Goal: Use online tool/utility: Use online tool/utility

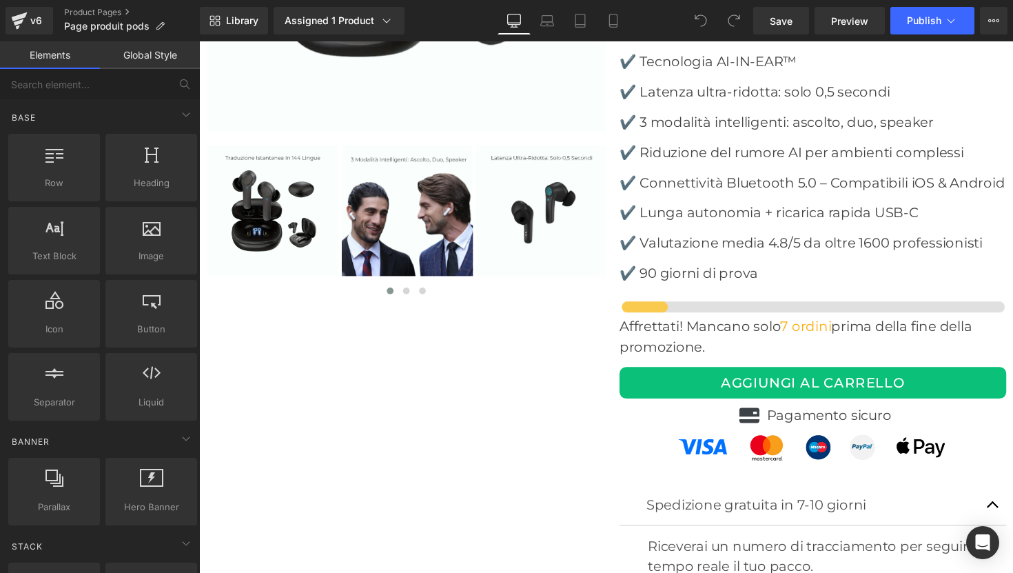
scroll to position [4424, 0]
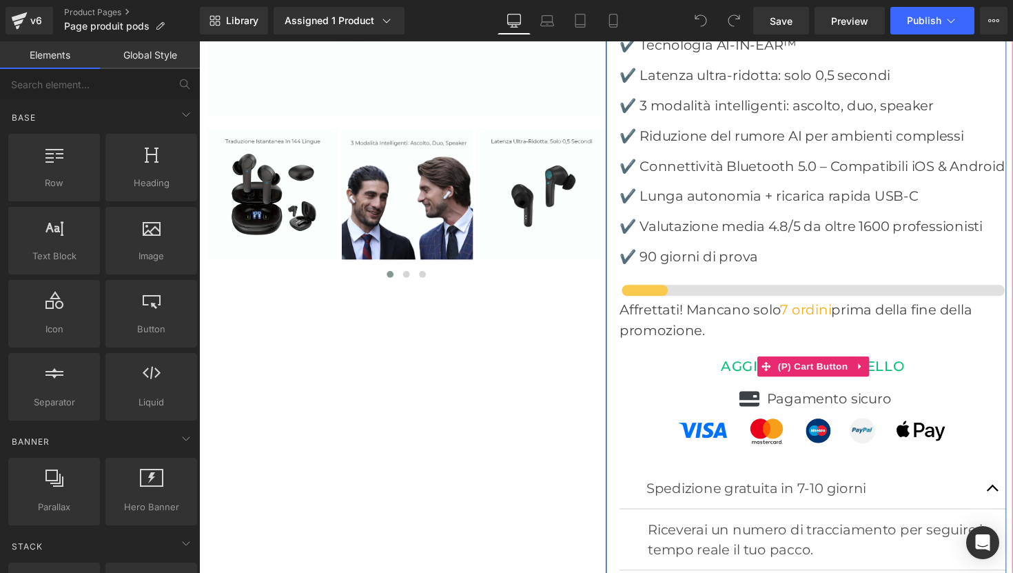
click at [755, 358] on button "AGGIUNGI AL CARRELLO" at bounding box center [828, 374] width 396 height 32
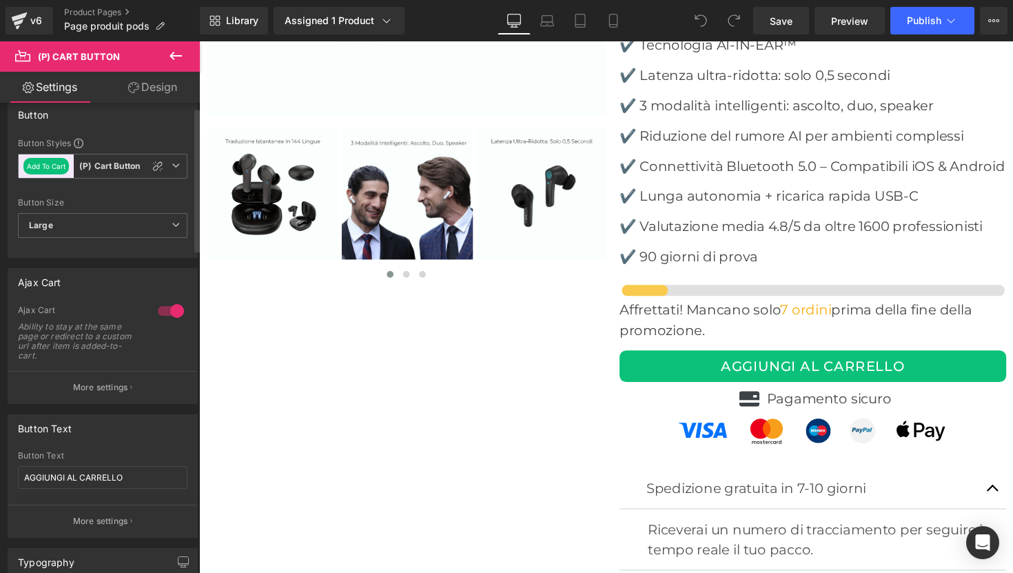
scroll to position [0, 0]
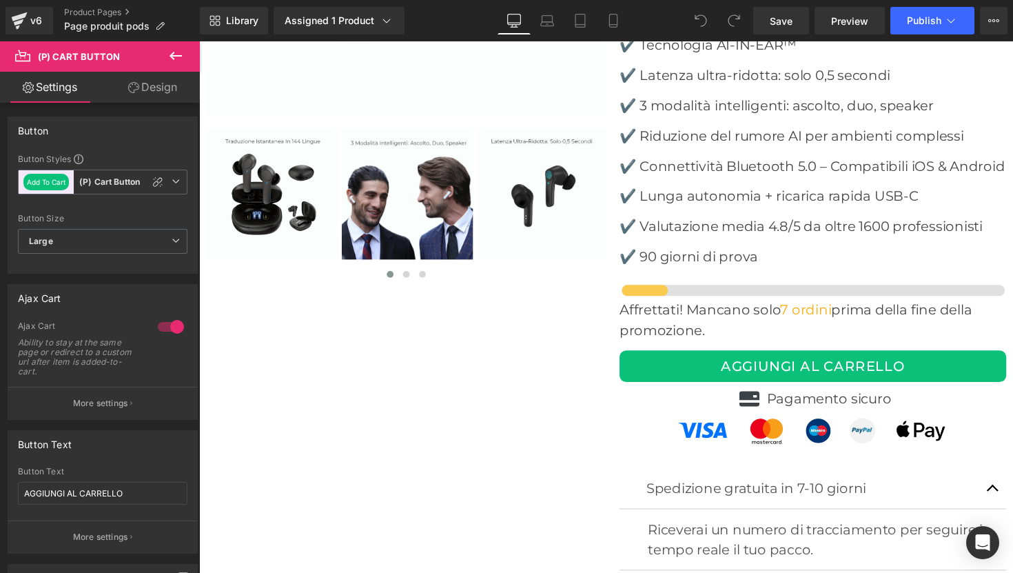
click at [143, 91] on link "Design" at bounding box center [153, 87] width 100 height 31
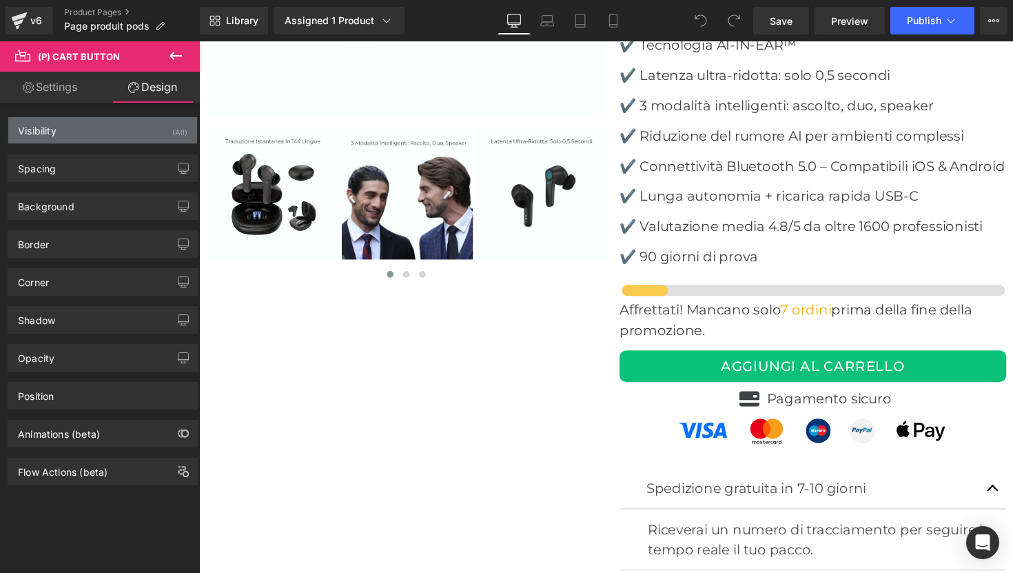
click at [97, 139] on div "Visibility (All)" at bounding box center [102, 130] width 189 height 26
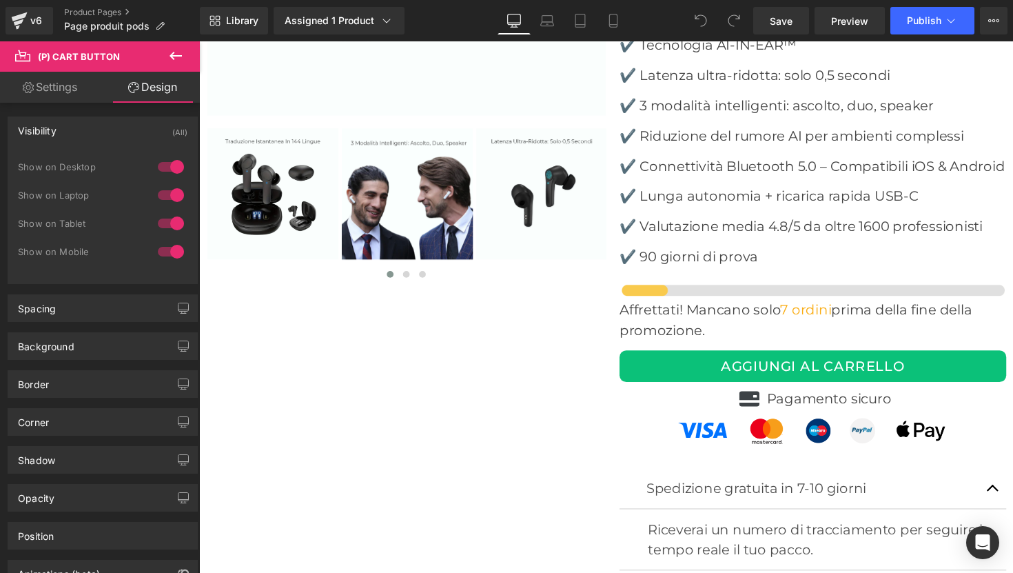
click at [97, 139] on div "Visibility (All)" at bounding box center [102, 130] width 189 height 26
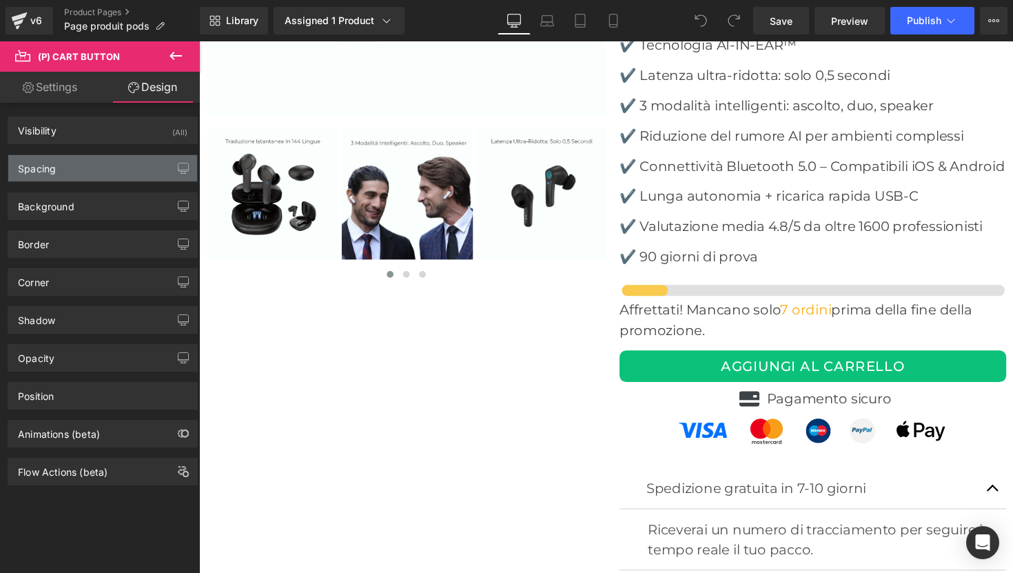
click at [101, 164] on div "Spacing" at bounding box center [102, 168] width 189 height 26
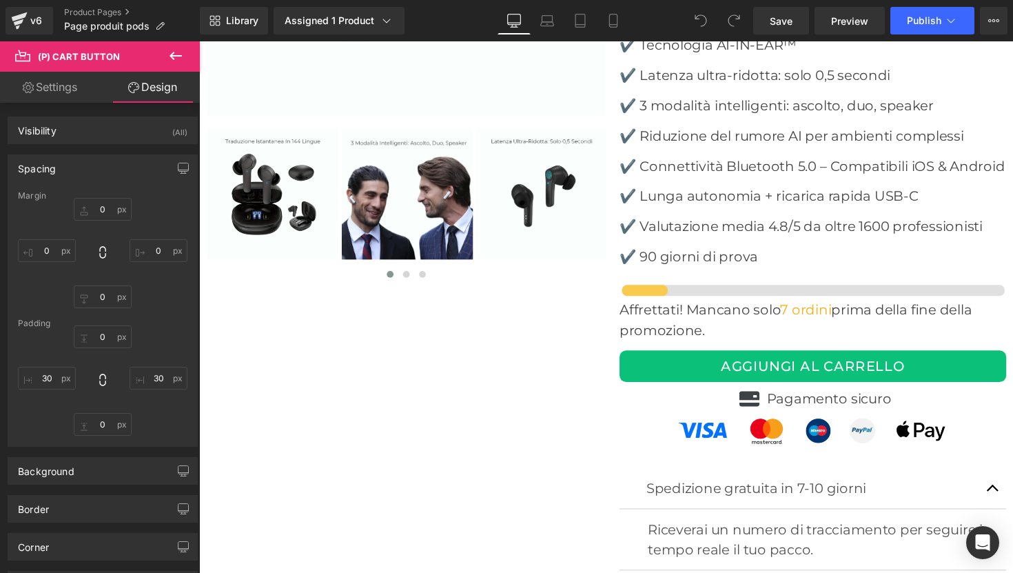
click at [101, 164] on div "Spacing" at bounding box center [102, 168] width 189 height 26
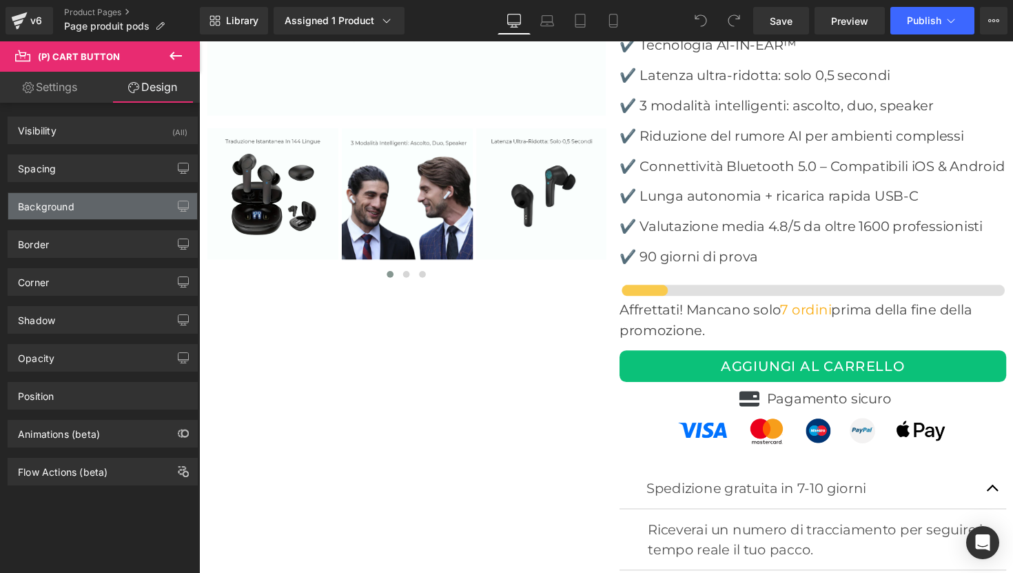
click at [97, 210] on div "Background" at bounding box center [102, 206] width 189 height 26
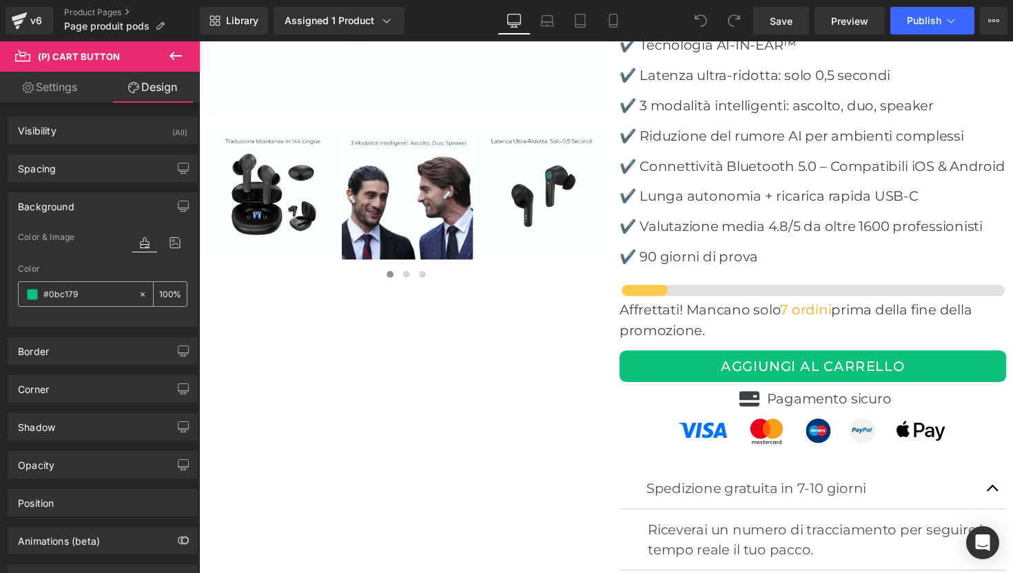
drag, startPoint x: 89, startPoint y: 298, endPoint x: 37, endPoint y: 294, distance: 51.9
click at [37, 294] on div "#0bc179" at bounding box center [78, 294] width 119 height 24
drag, startPoint x: 83, startPoint y: 300, endPoint x: 39, endPoint y: 295, distance: 43.7
click at [39, 295] on div "#0bc179" at bounding box center [78, 294] width 119 height 24
click at [58, 351] on div "Border" at bounding box center [102, 351] width 189 height 26
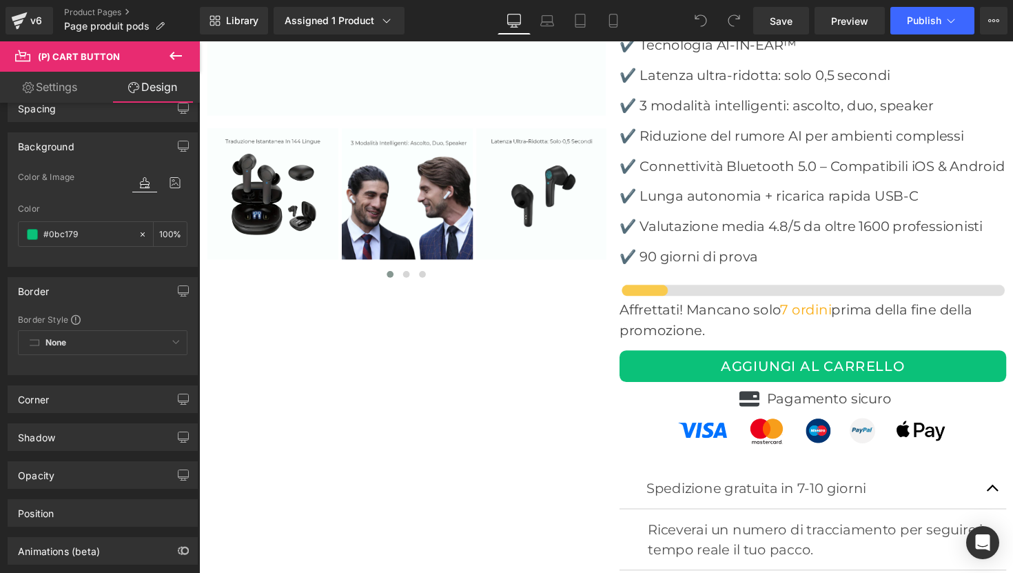
scroll to position [68, 0]
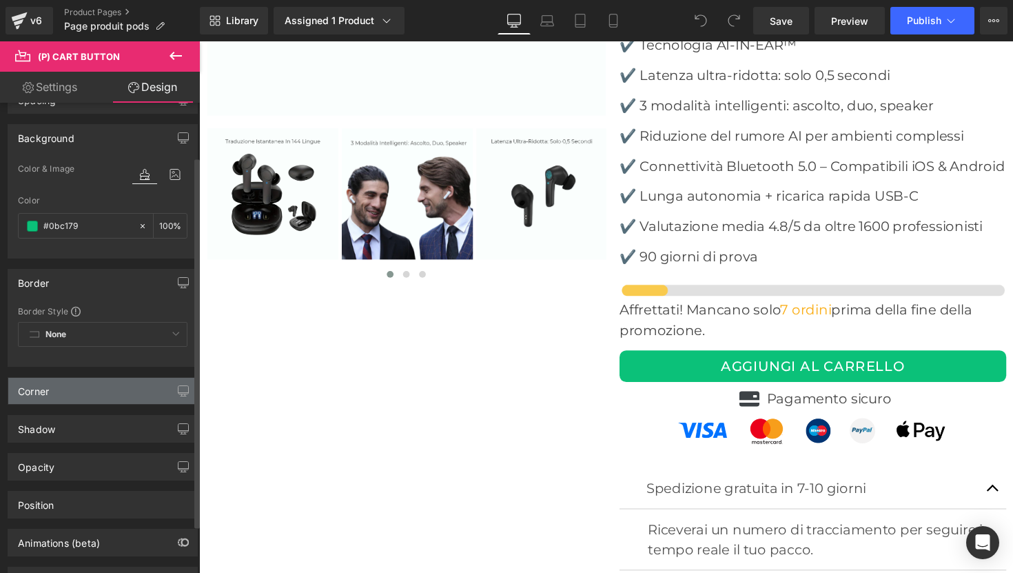
click at [58, 393] on div "Corner" at bounding box center [102, 391] width 189 height 26
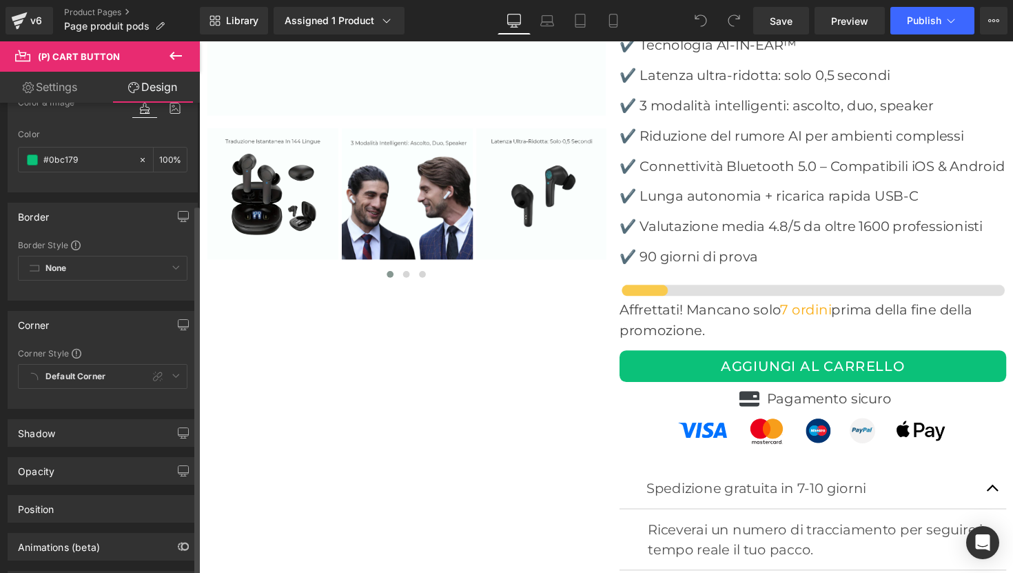
scroll to position [137, 0]
click at [169, 373] on div "Default Corner Custom Default Corner" at bounding box center [103, 377] width 170 height 32
click at [85, 381] on div "Default Corner Custom Default Corner" at bounding box center [103, 377] width 170 height 32
click at [62, 371] on div "Default Corner Custom Default Corner" at bounding box center [103, 377] width 170 height 32
click at [57, 87] on link "Settings" at bounding box center [50, 87] width 100 height 31
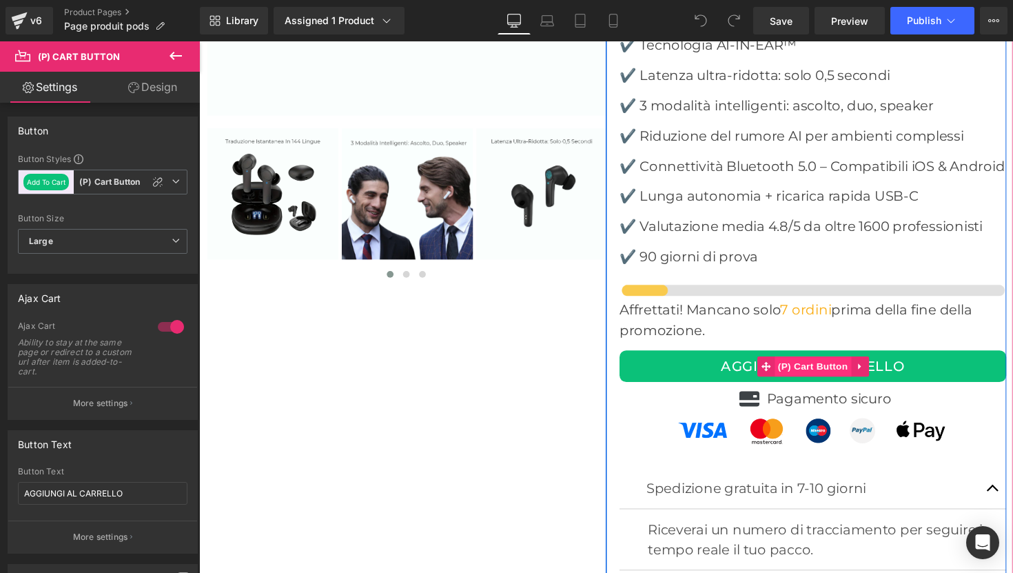
click at [827, 364] on span "(P) Cart Button" at bounding box center [827, 374] width 79 height 21
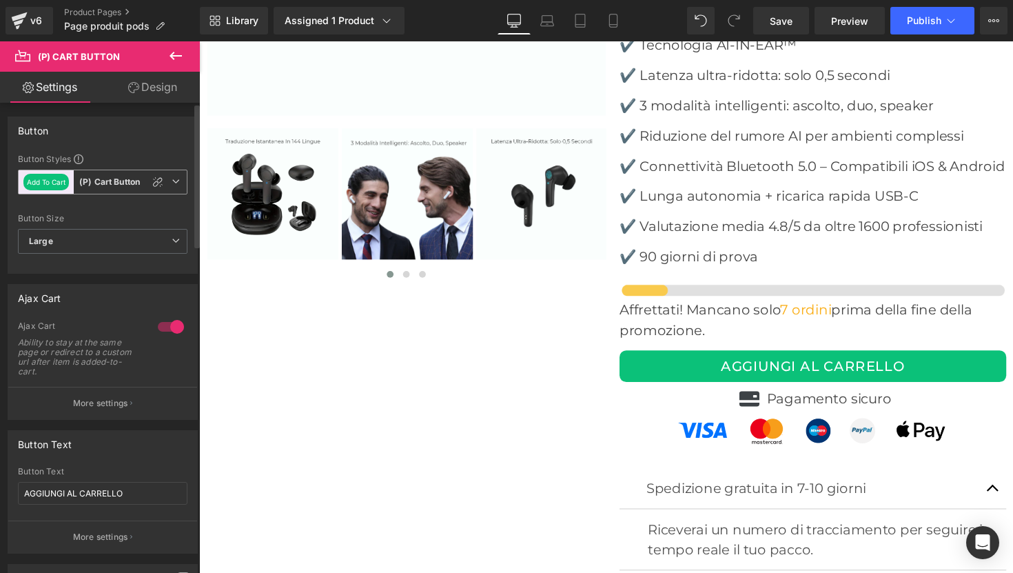
click at [57, 180] on button "Add To Cart" at bounding box center [45, 182] width 45 height 17
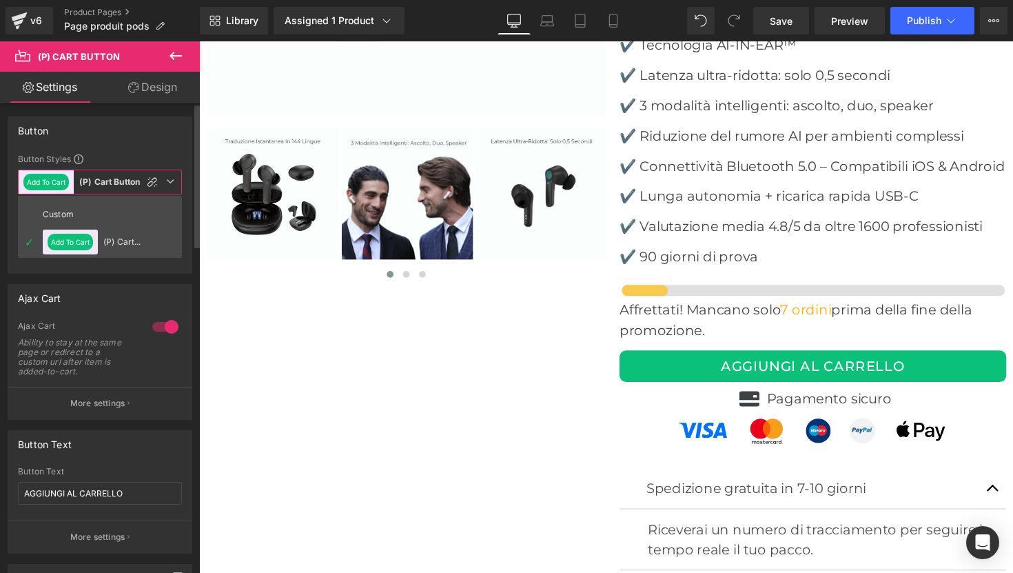
click at [57, 180] on button "Add To Cart" at bounding box center [45, 182] width 45 height 17
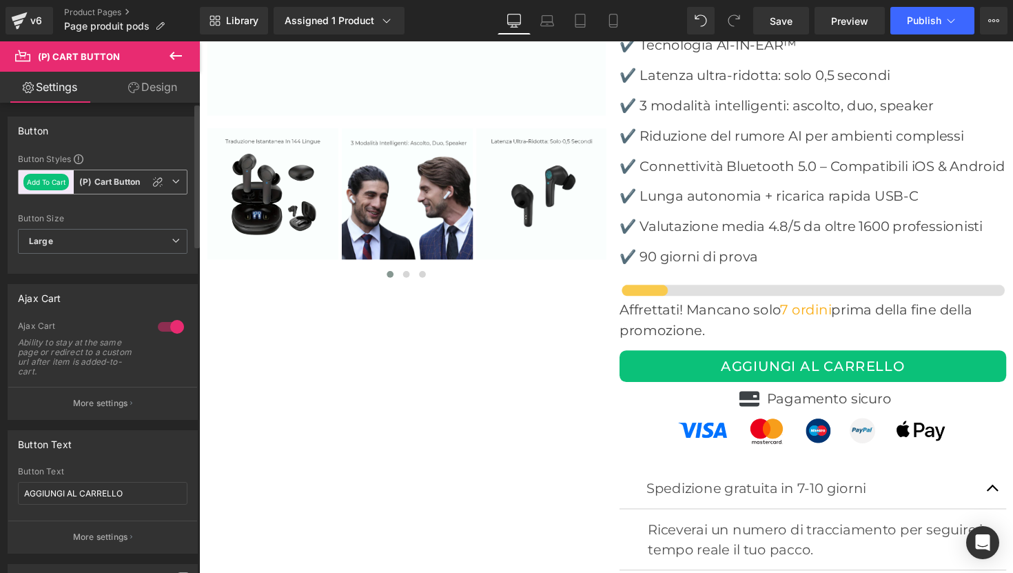
click at [172, 182] on icon at bounding box center [176, 181] width 8 height 8
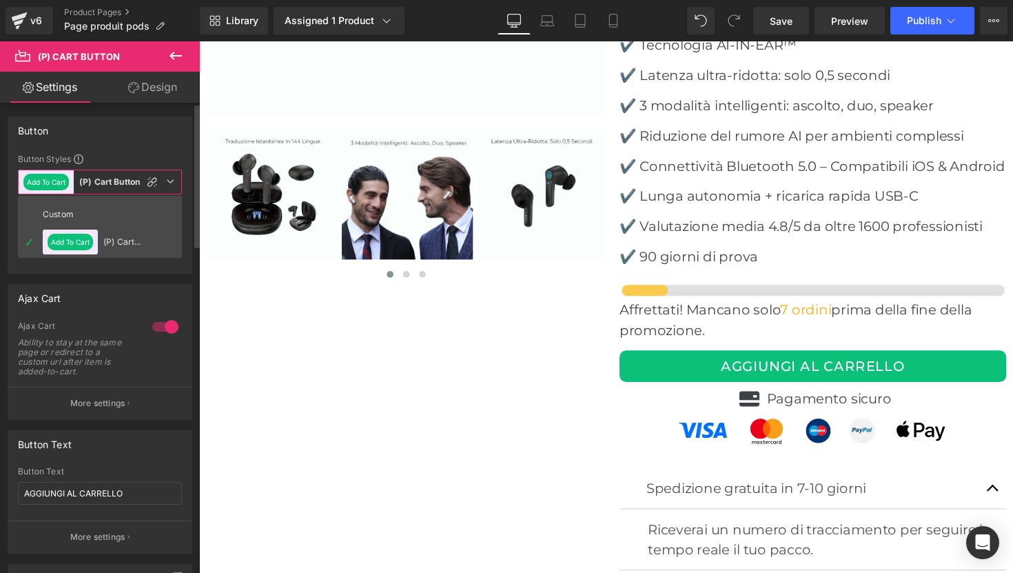
click at [170, 182] on icon at bounding box center [170, 181] width 8 height 8
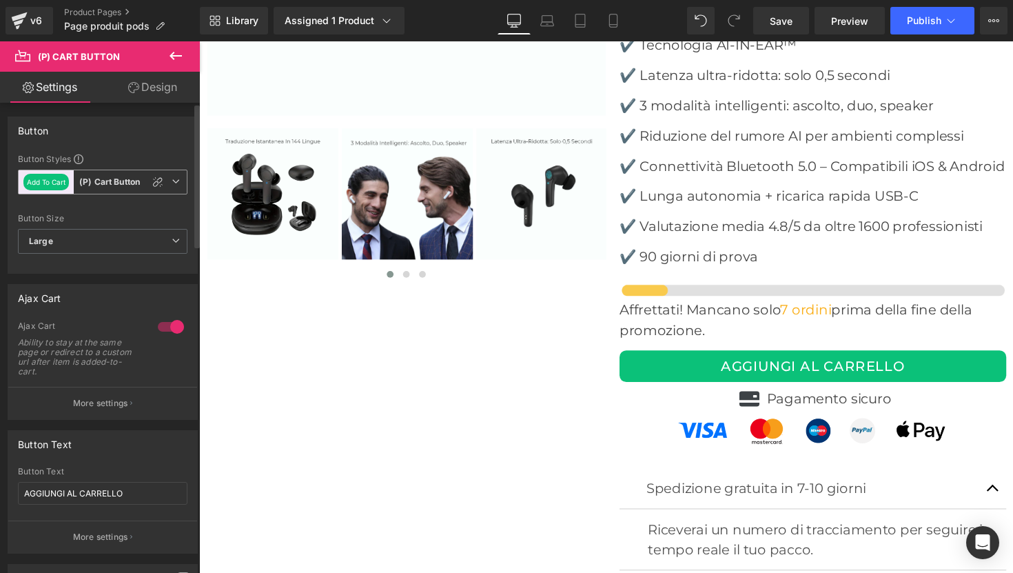
click at [172, 177] on icon at bounding box center [176, 181] width 8 height 8
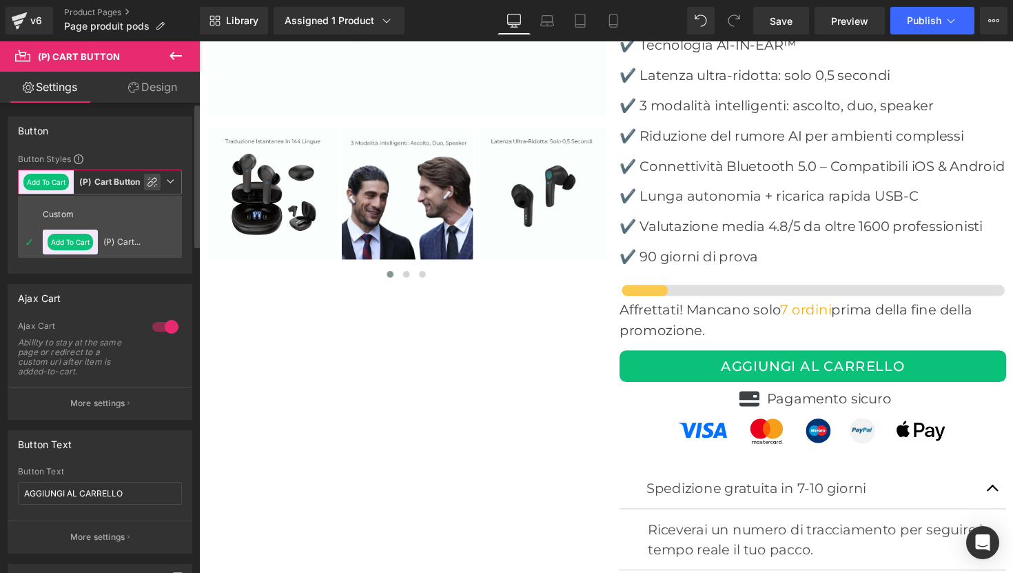
click at [156, 177] on icon at bounding box center [152, 181] width 11 height 11
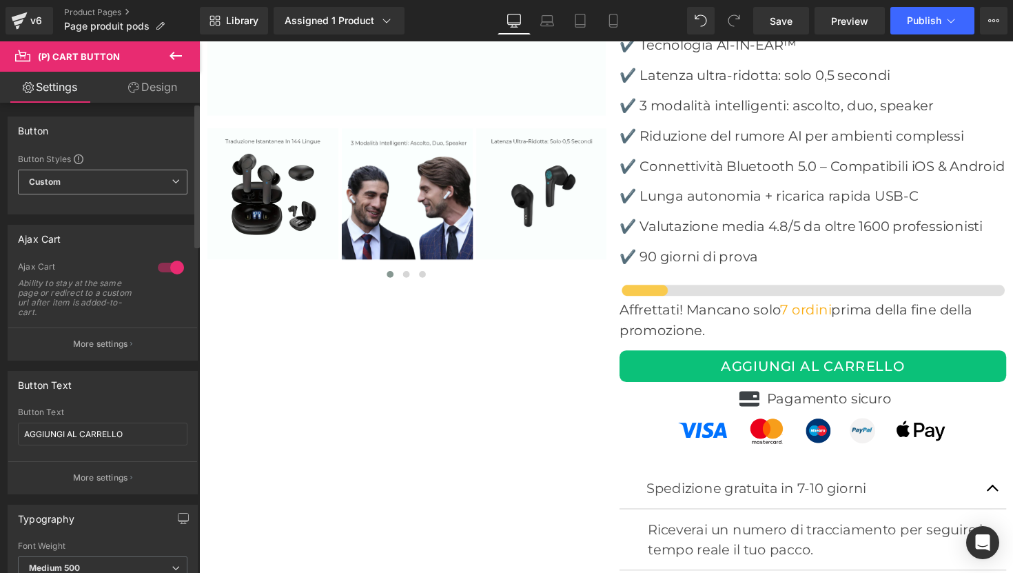
click at [152, 182] on span "Custom" at bounding box center [103, 182] width 170 height 25
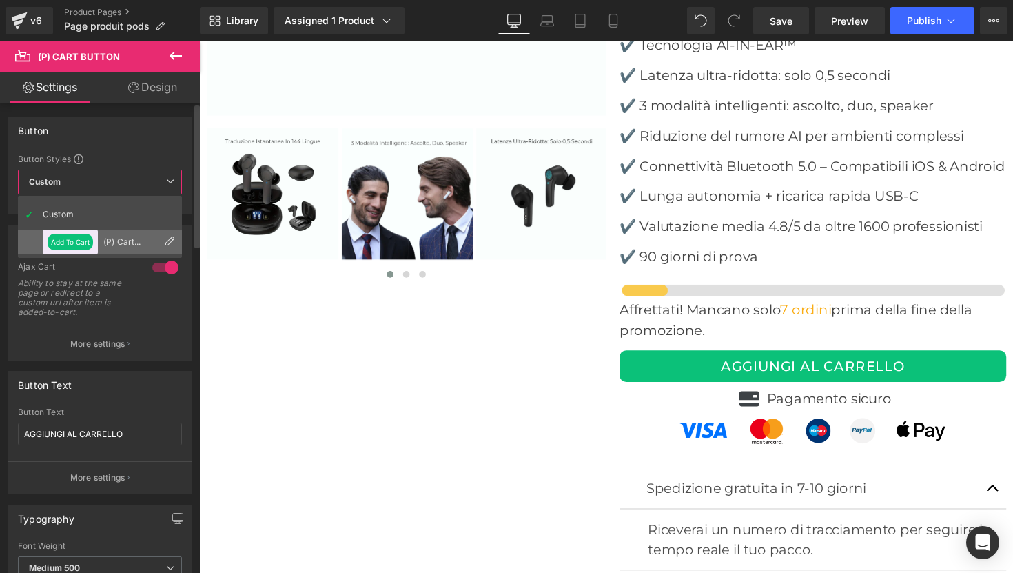
click at [110, 240] on div "(P) Cart Button" at bounding box center [130, 242] width 54 height 10
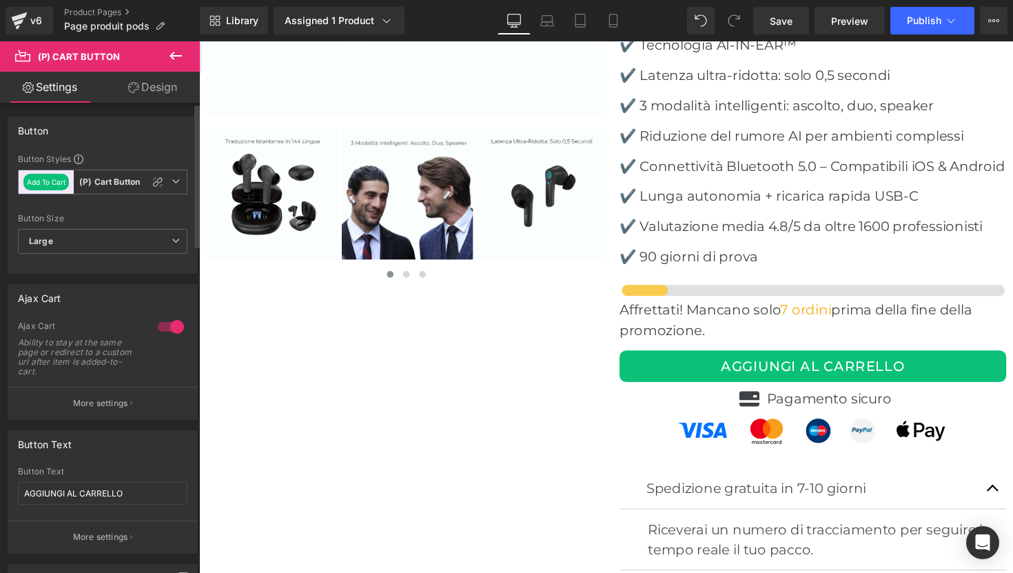
click at [172, 210] on div "Button Styles Custom (P) Cart Button Add To Cart (P) Cart Button Custom Add To …" at bounding box center [102, 213] width 189 height 120
click at [111, 179] on b "(P) Cart Button" at bounding box center [109, 182] width 61 height 12
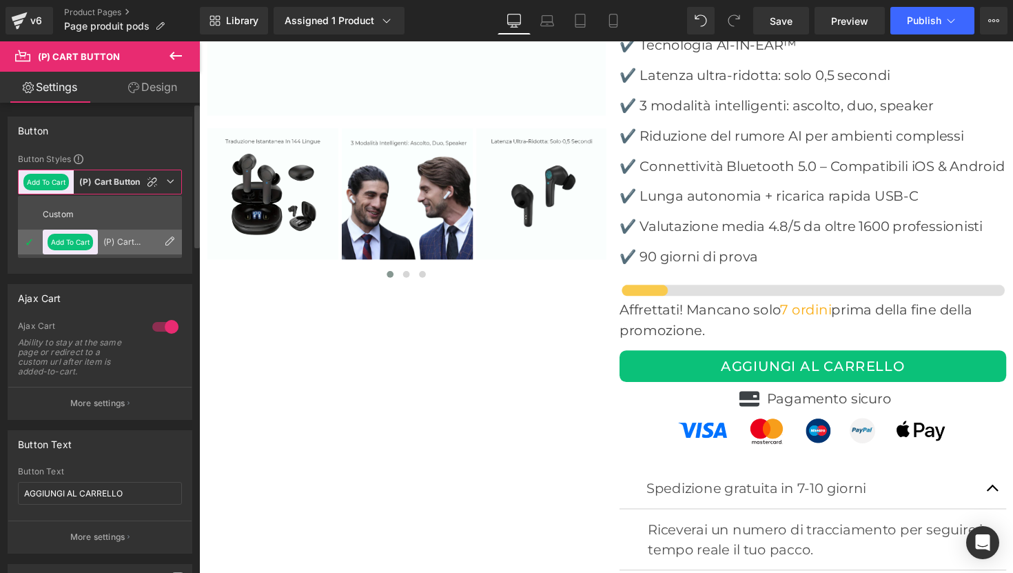
click at [167, 236] on icon at bounding box center [169, 241] width 11 height 11
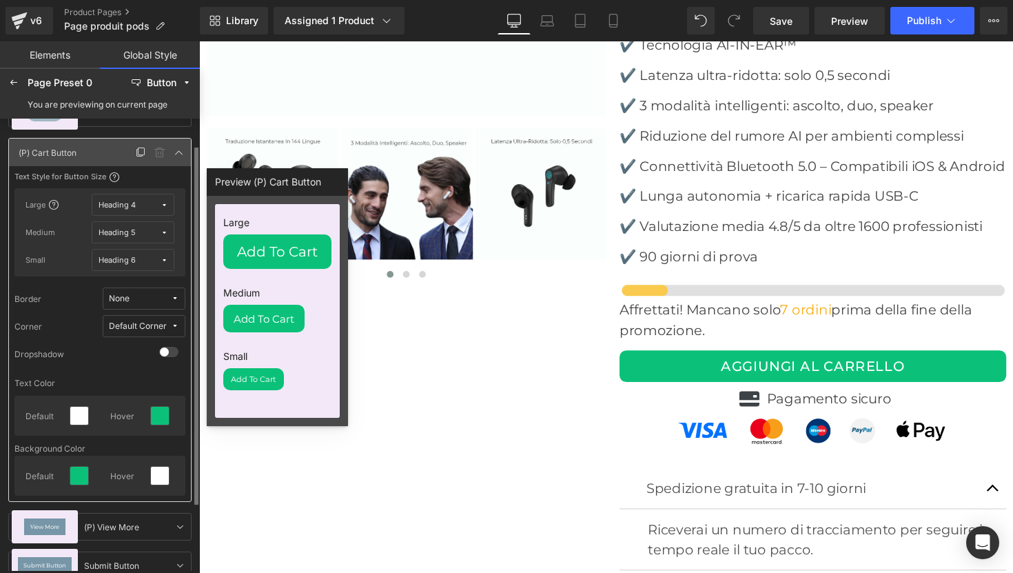
scroll to position [33, 0]
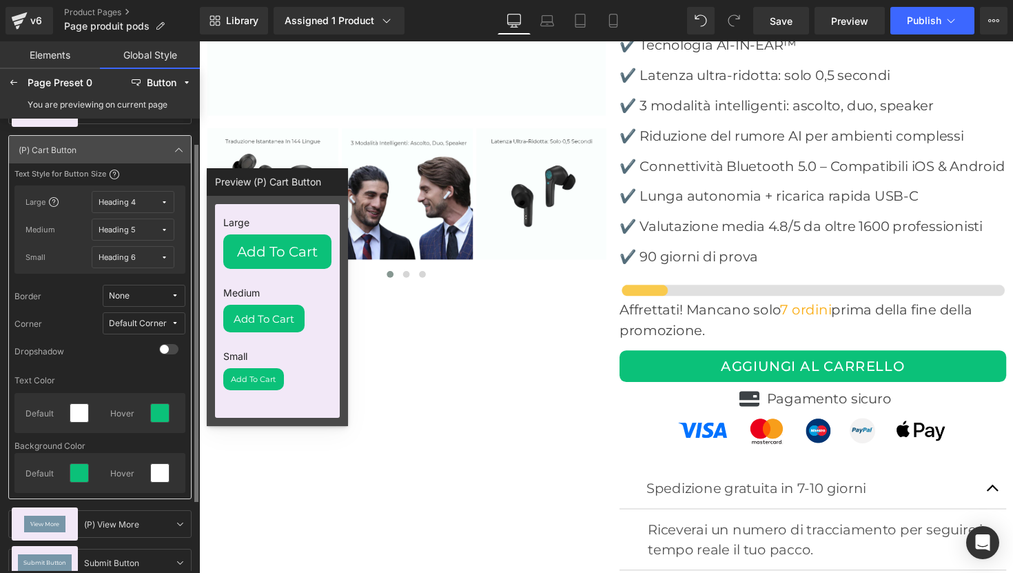
click at [161, 322] on div "Default Corner" at bounding box center [138, 323] width 58 height 10
click at [180, 151] on icon at bounding box center [179, 149] width 11 height 11
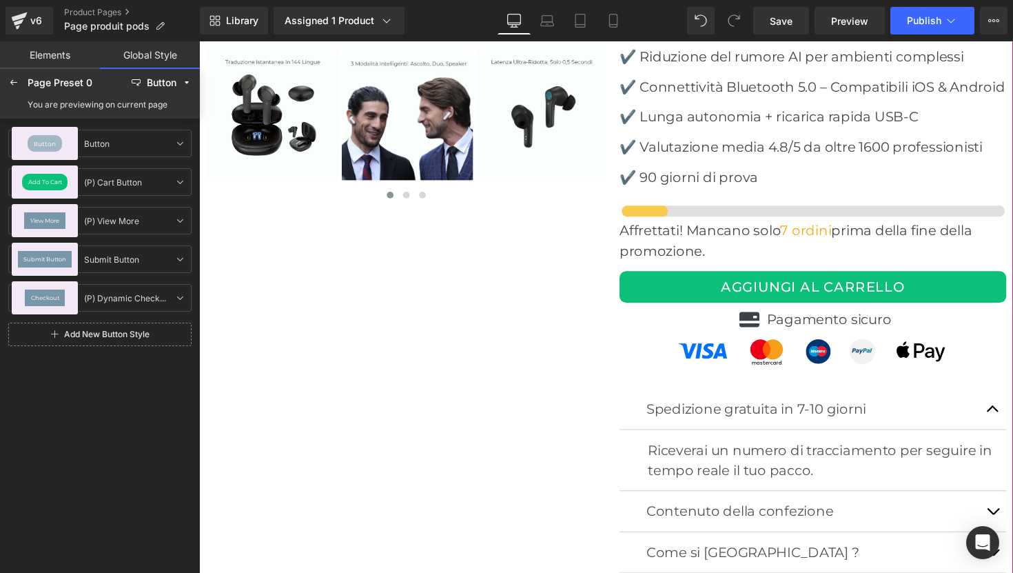
scroll to position [4491, 0]
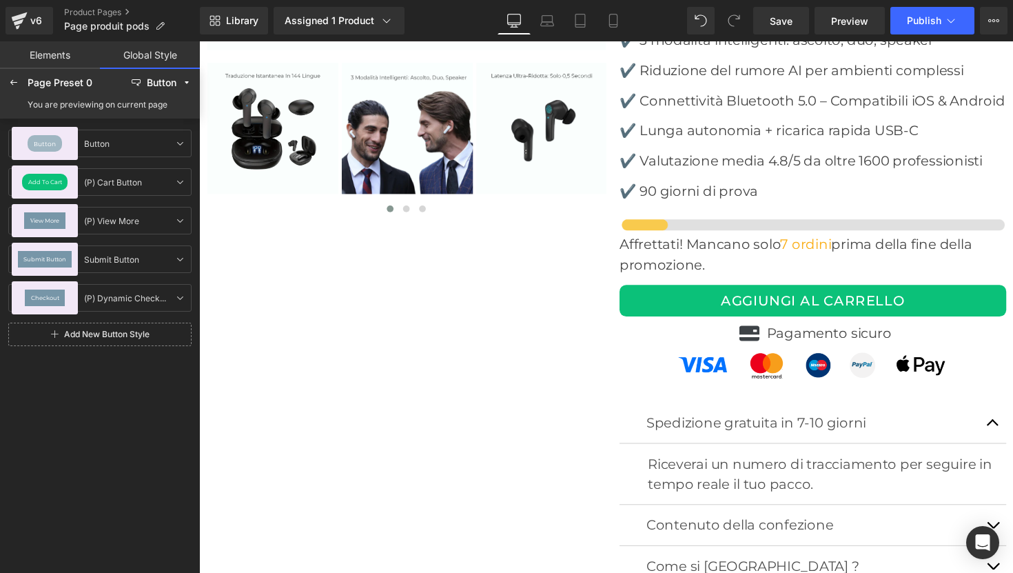
click at [150, 63] on link "Global Style" at bounding box center [150, 55] width 100 height 28
click at [20, 88] on div at bounding box center [14, 83] width 22 height 22
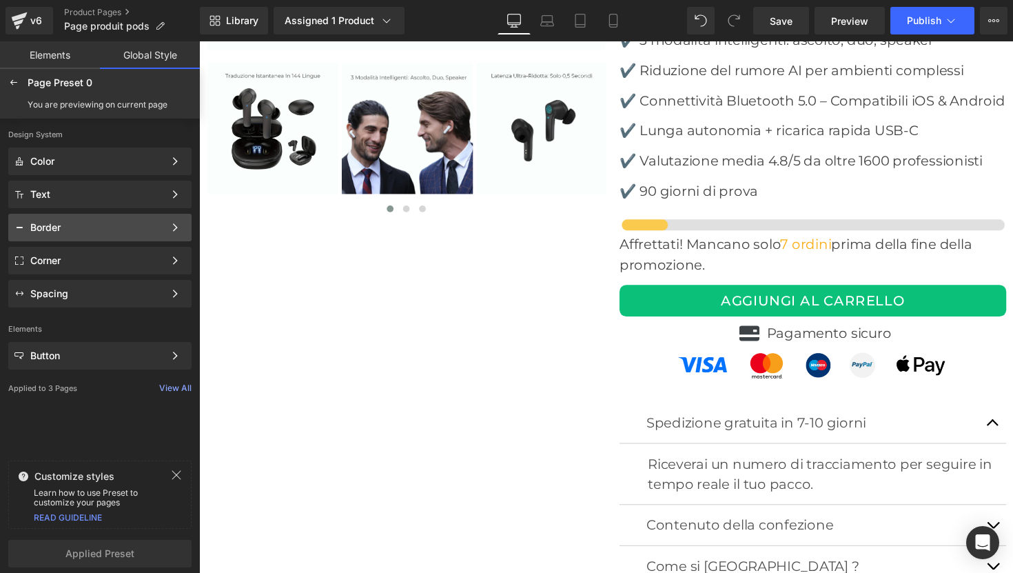
click at [98, 225] on div "Border" at bounding box center [97, 227] width 134 height 11
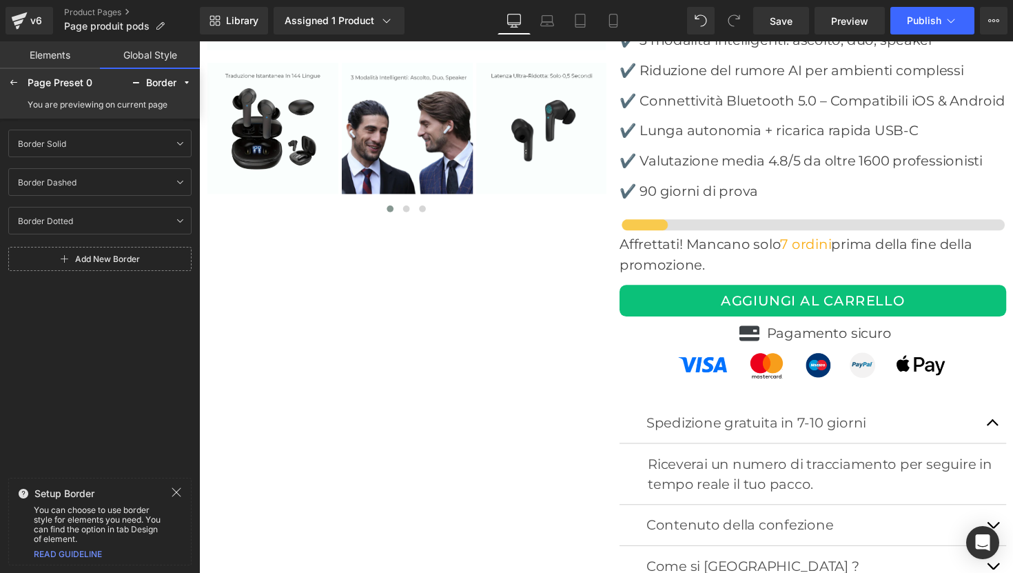
click at [77, 50] on link "Elements" at bounding box center [50, 55] width 100 height 28
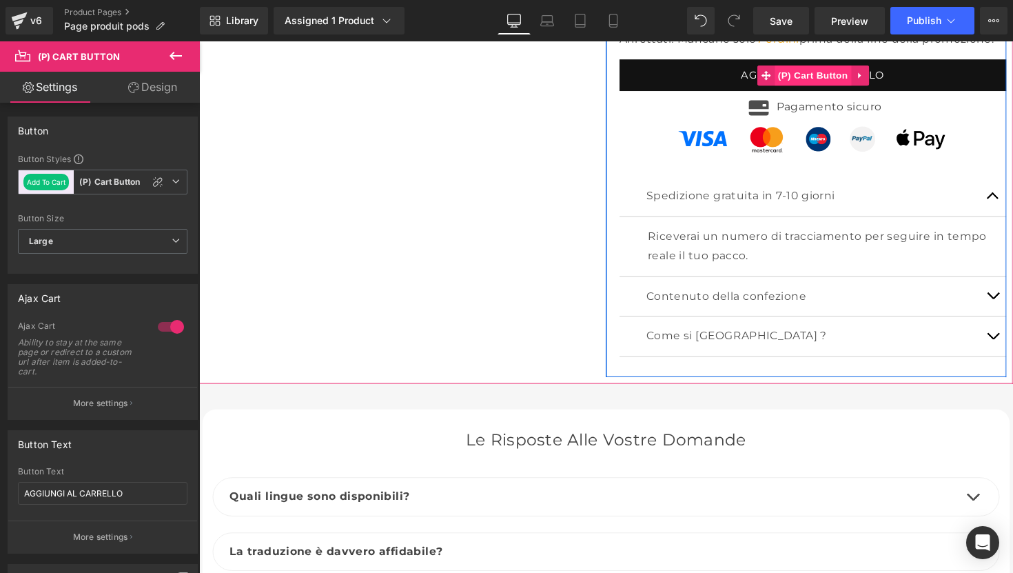
click at [823, 87] on span "(P) Cart Button" at bounding box center [827, 76] width 79 height 21
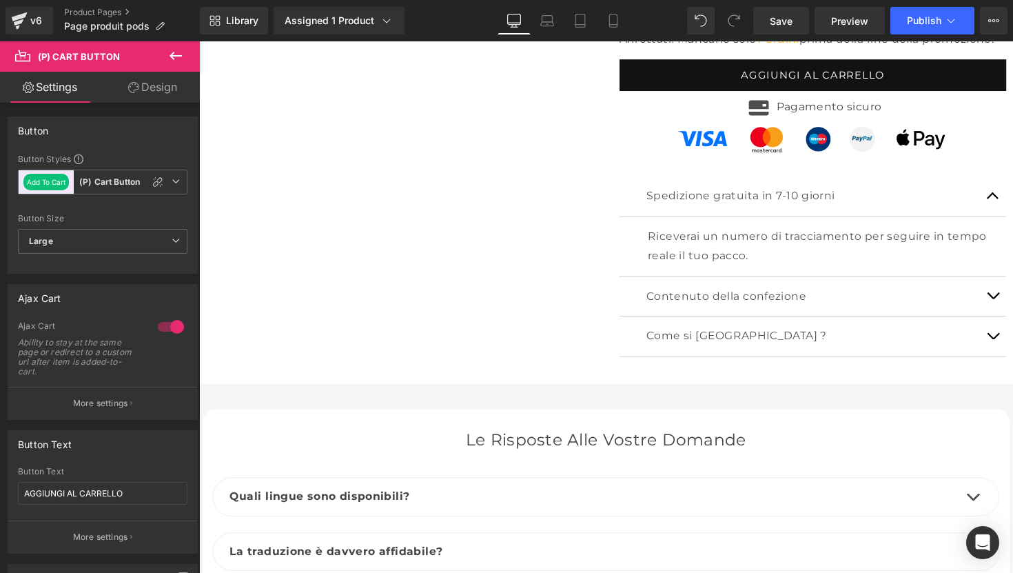
click at [54, 80] on link "Settings" at bounding box center [50, 87] width 100 height 31
click at [157, 89] on link "Design" at bounding box center [153, 87] width 100 height 31
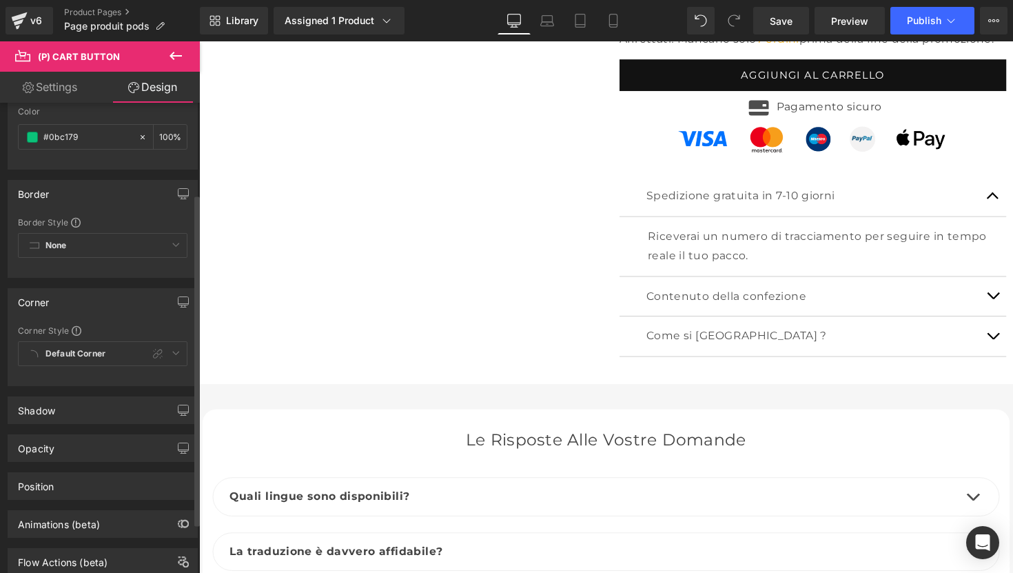
scroll to position [199, 0]
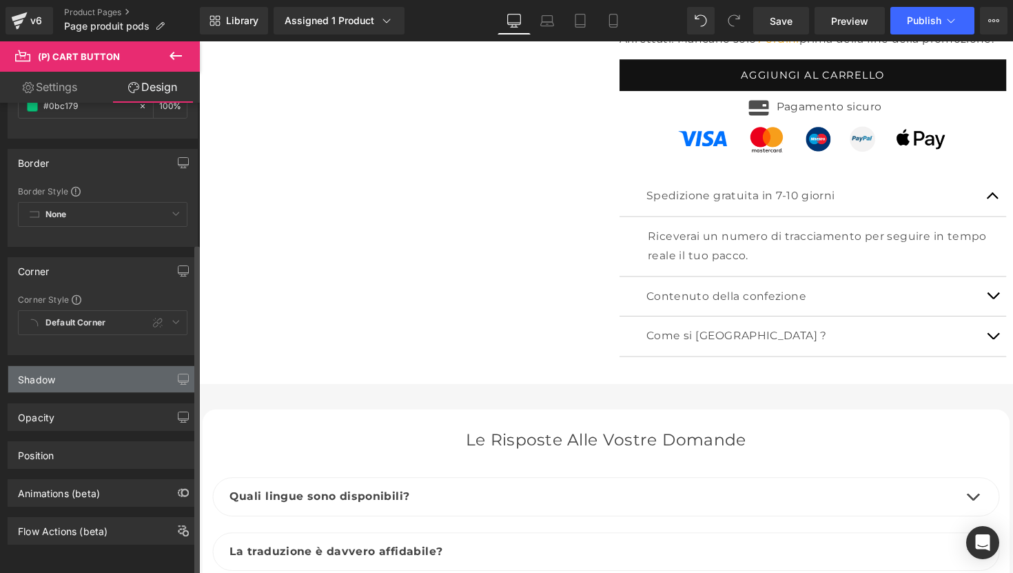
click at [80, 371] on div "Shadow" at bounding box center [102, 379] width 189 height 26
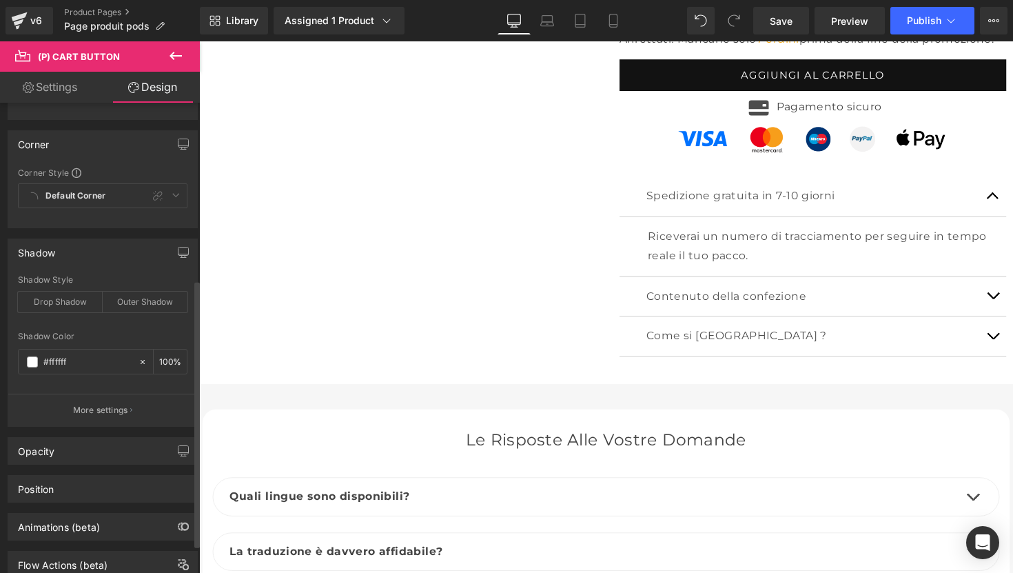
scroll to position [336, 0]
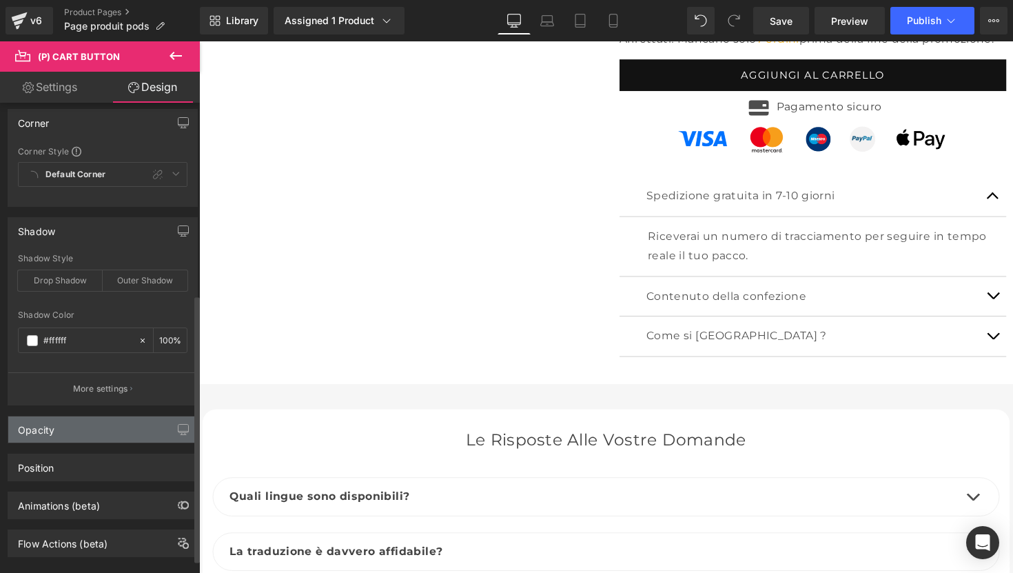
click at [91, 432] on div "Opacity" at bounding box center [102, 429] width 189 height 26
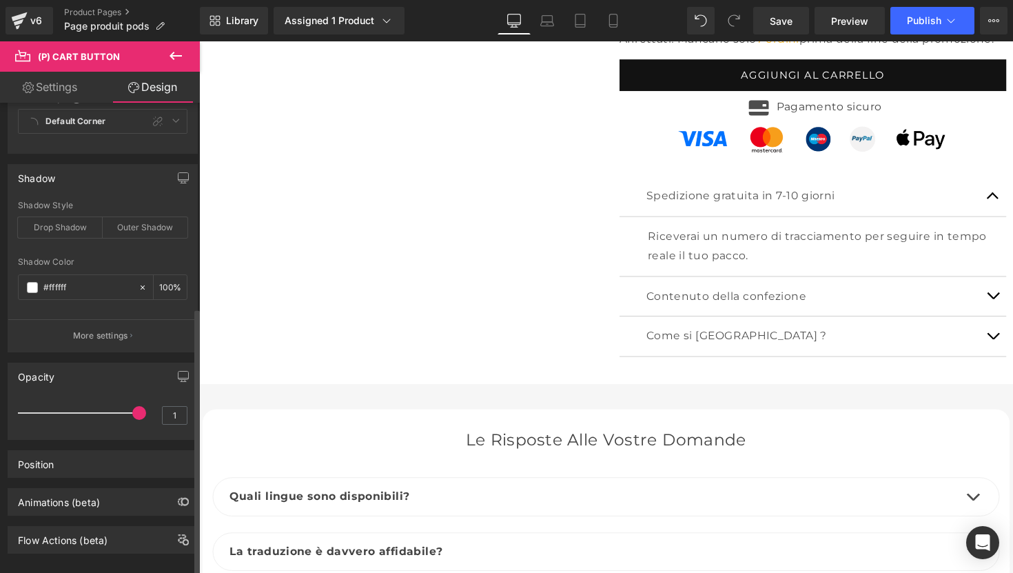
scroll to position [391, 0]
click at [114, 460] on div "Position" at bounding box center [102, 462] width 189 height 26
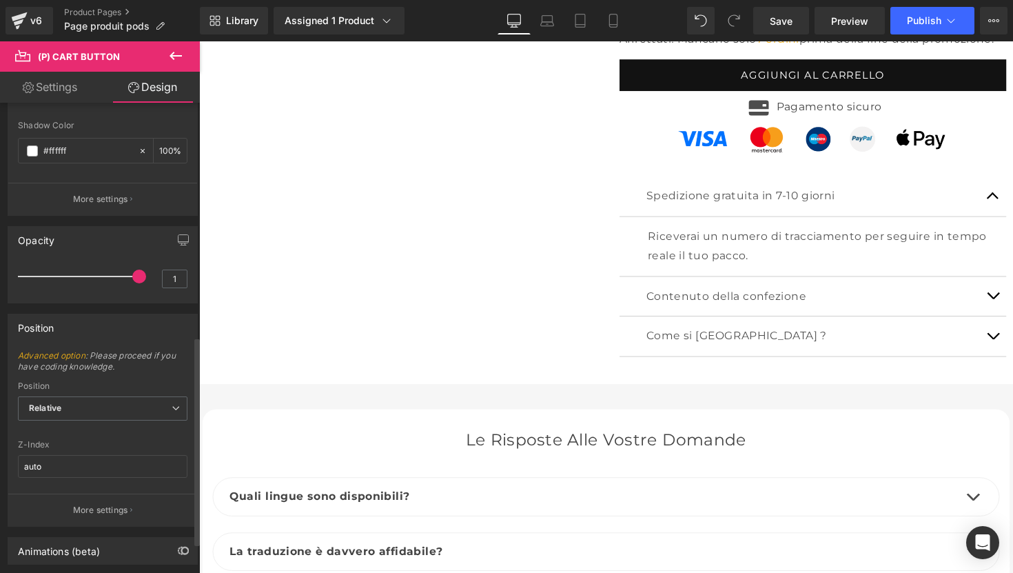
scroll to position [594, 0]
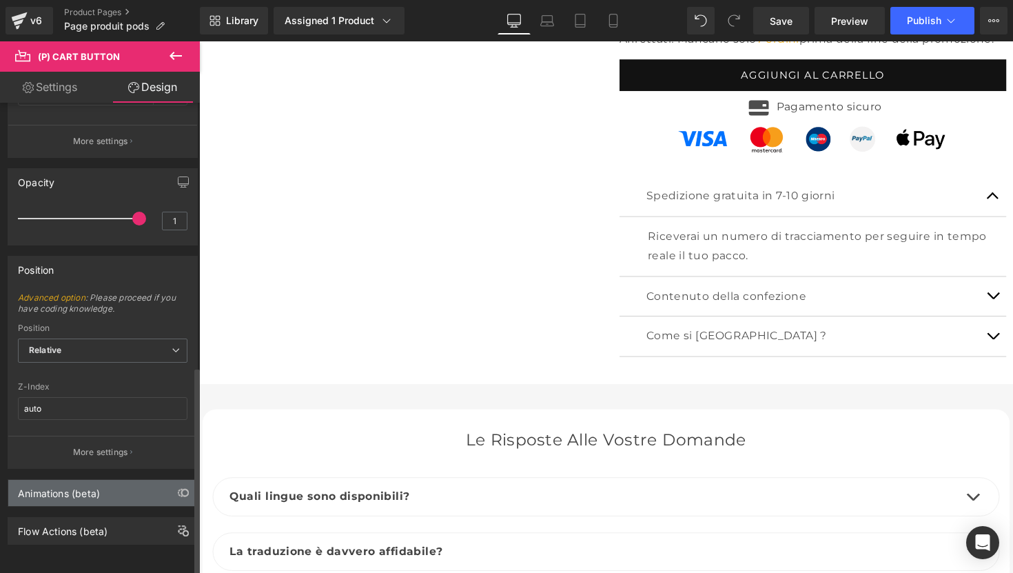
click at [114, 484] on div "Animations (beta)" at bounding box center [102, 493] width 189 height 26
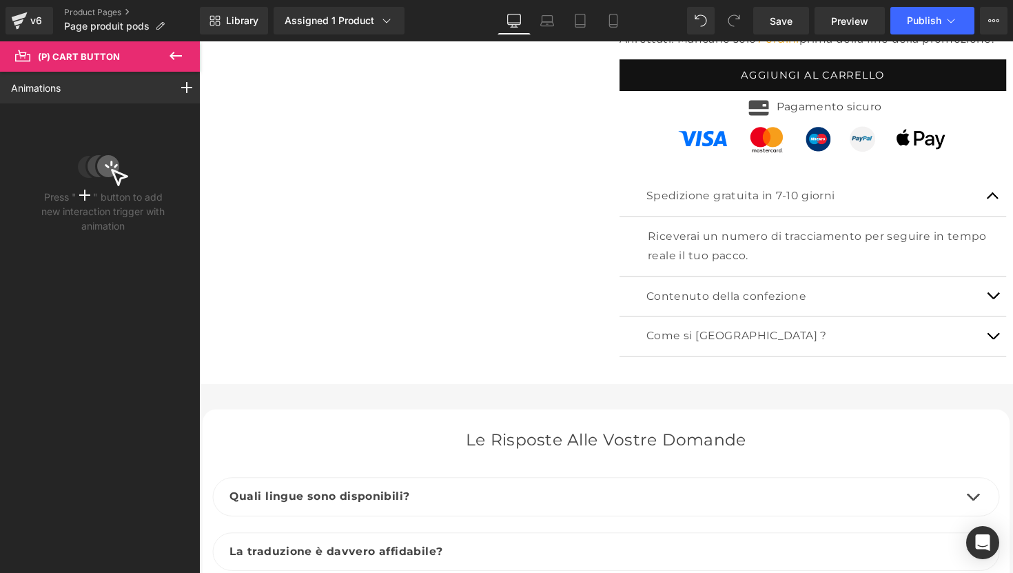
click at [177, 51] on icon at bounding box center [175, 56] width 17 height 17
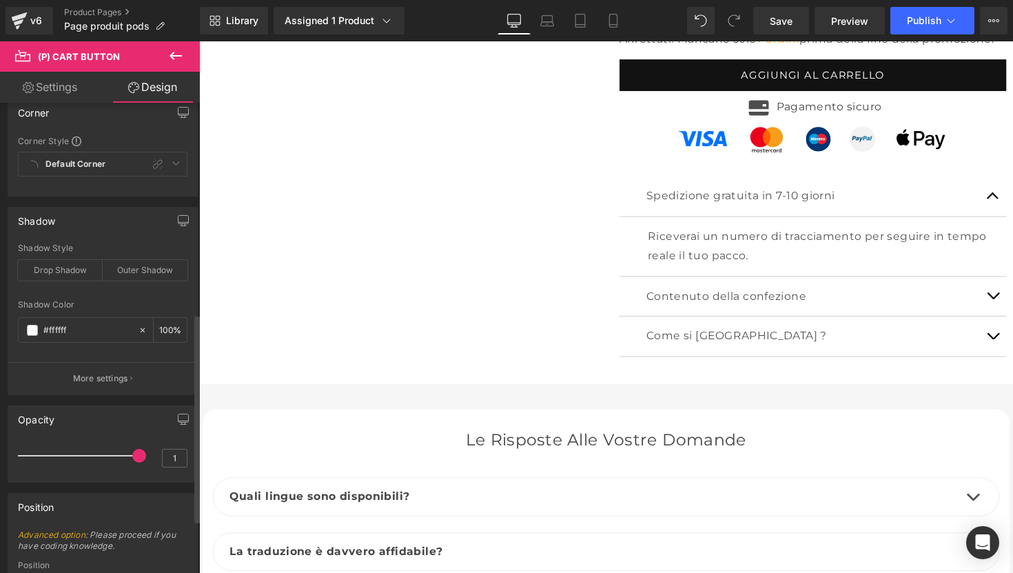
scroll to position [254, 0]
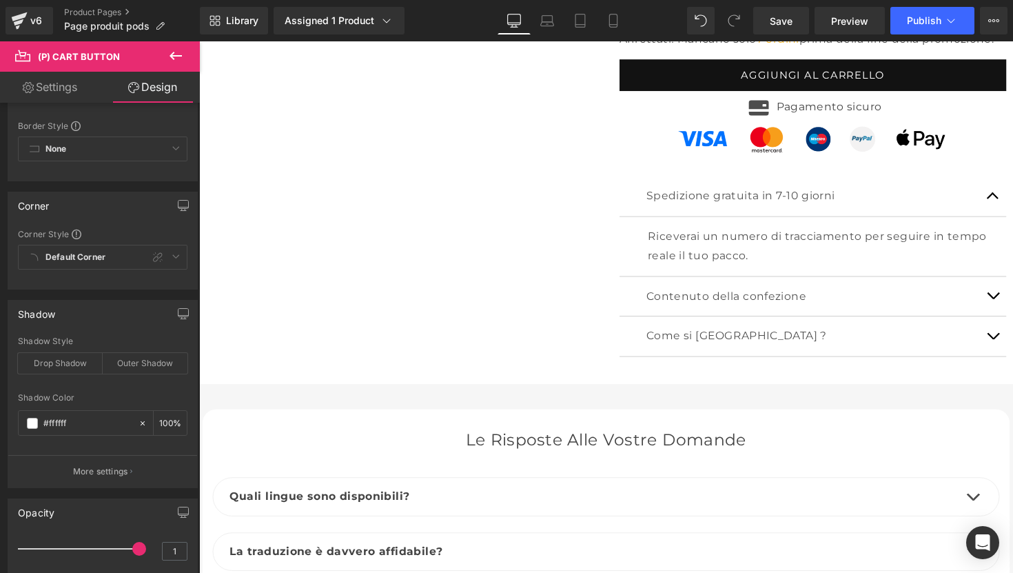
click at [65, 82] on link "Settings" at bounding box center [50, 87] width 100 height 31
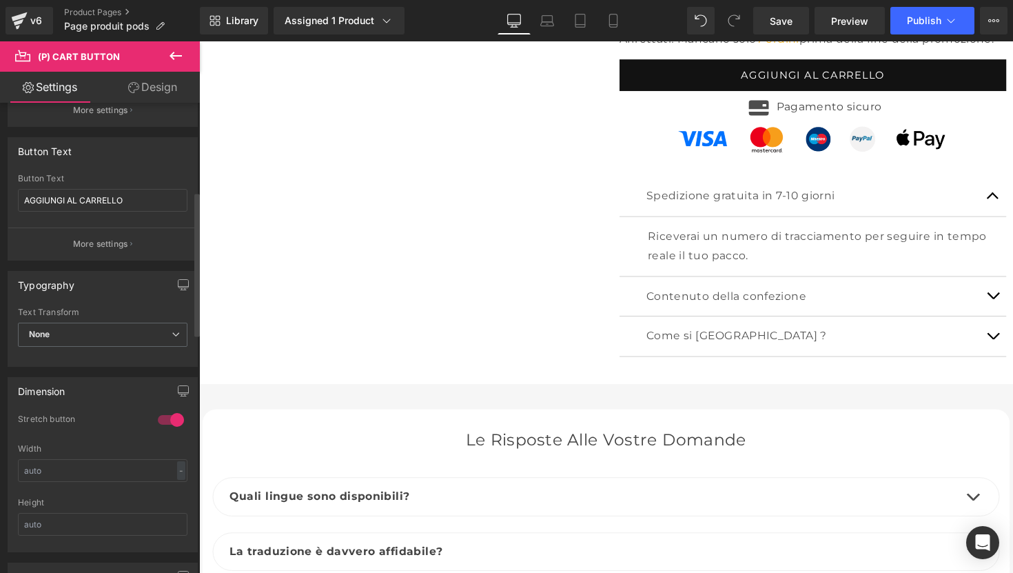
scroll to position [296, 0]
click at [96, 327] on span "None" at bounding box center [103, 331] width 170 height 24
click at [103, 300] on div "Typography Thin 100 Semi Thin 200 Light 300 Regular 400 Medium 500 Semi Bold 60…" at bounding box center [103, 315] width 190 height 96
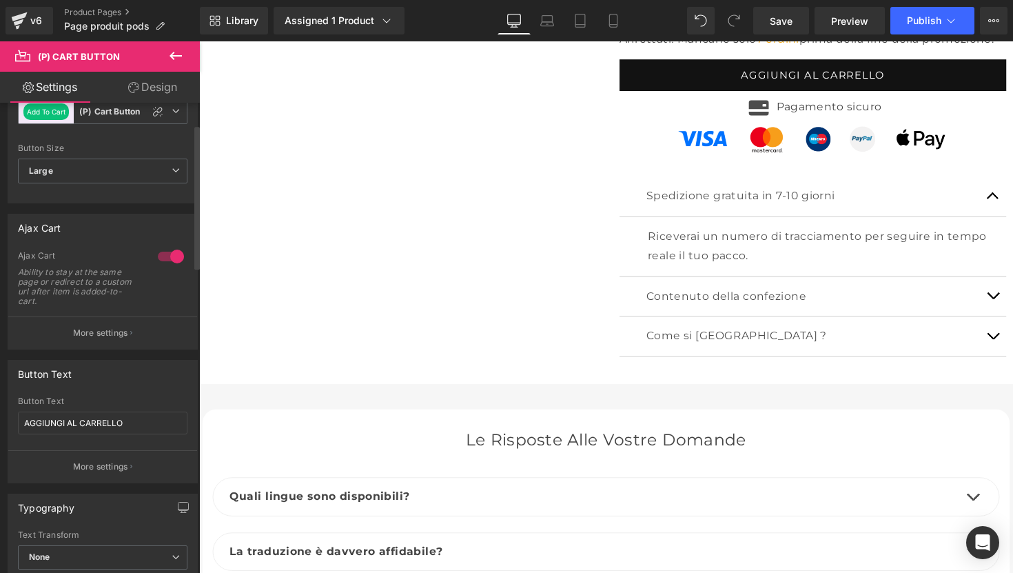
scroll to position [0, 0]
